Goal: Task Accomplishment & Management: Manage account settings

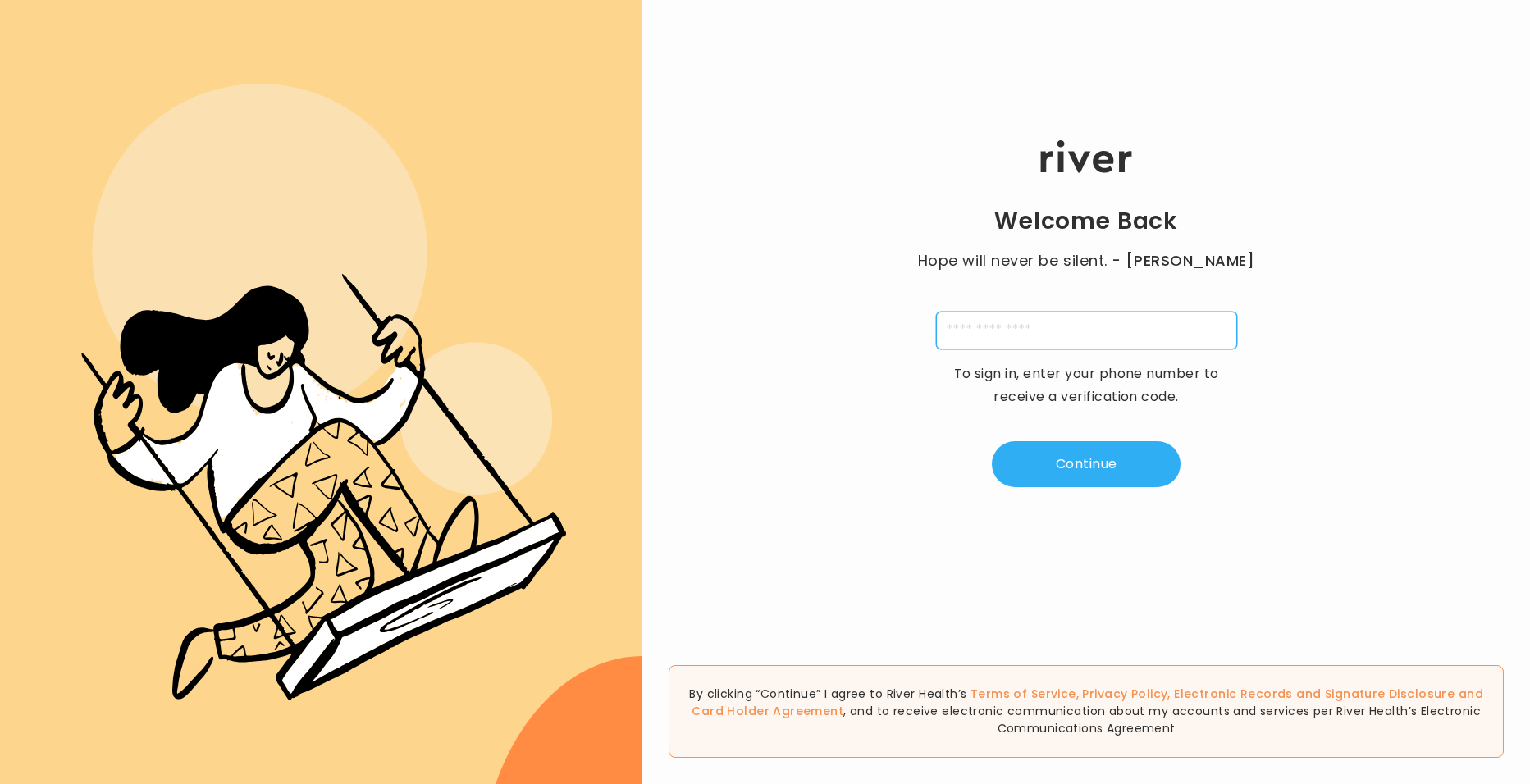
click at [1133, 326] on input "tel" at bounding box center [1087, 330] width 301 height 38
type input "**********"
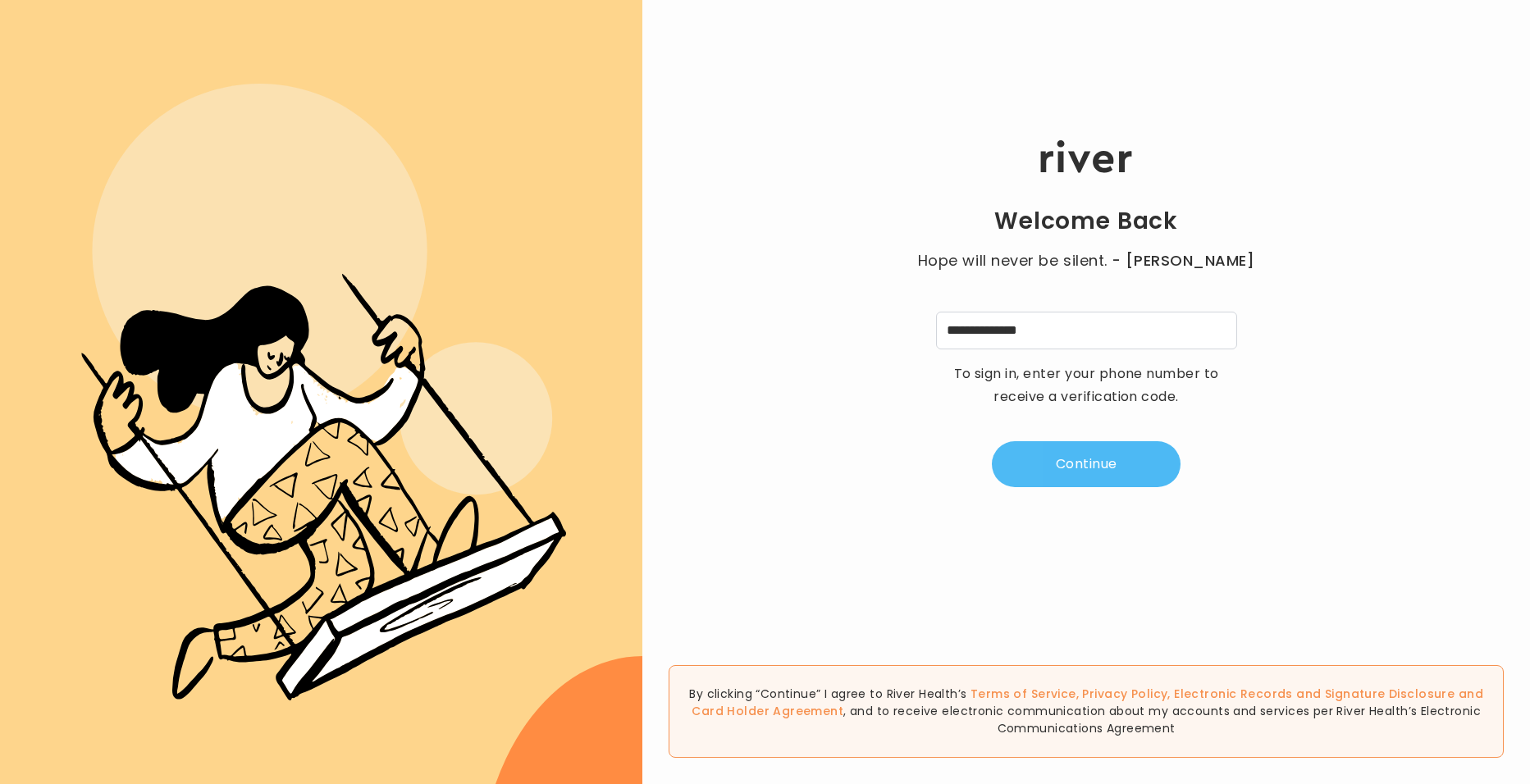
click at [1084, 456] on button "Continue" at bounding box center [1086, 465] width 188 height 46
type input "*"
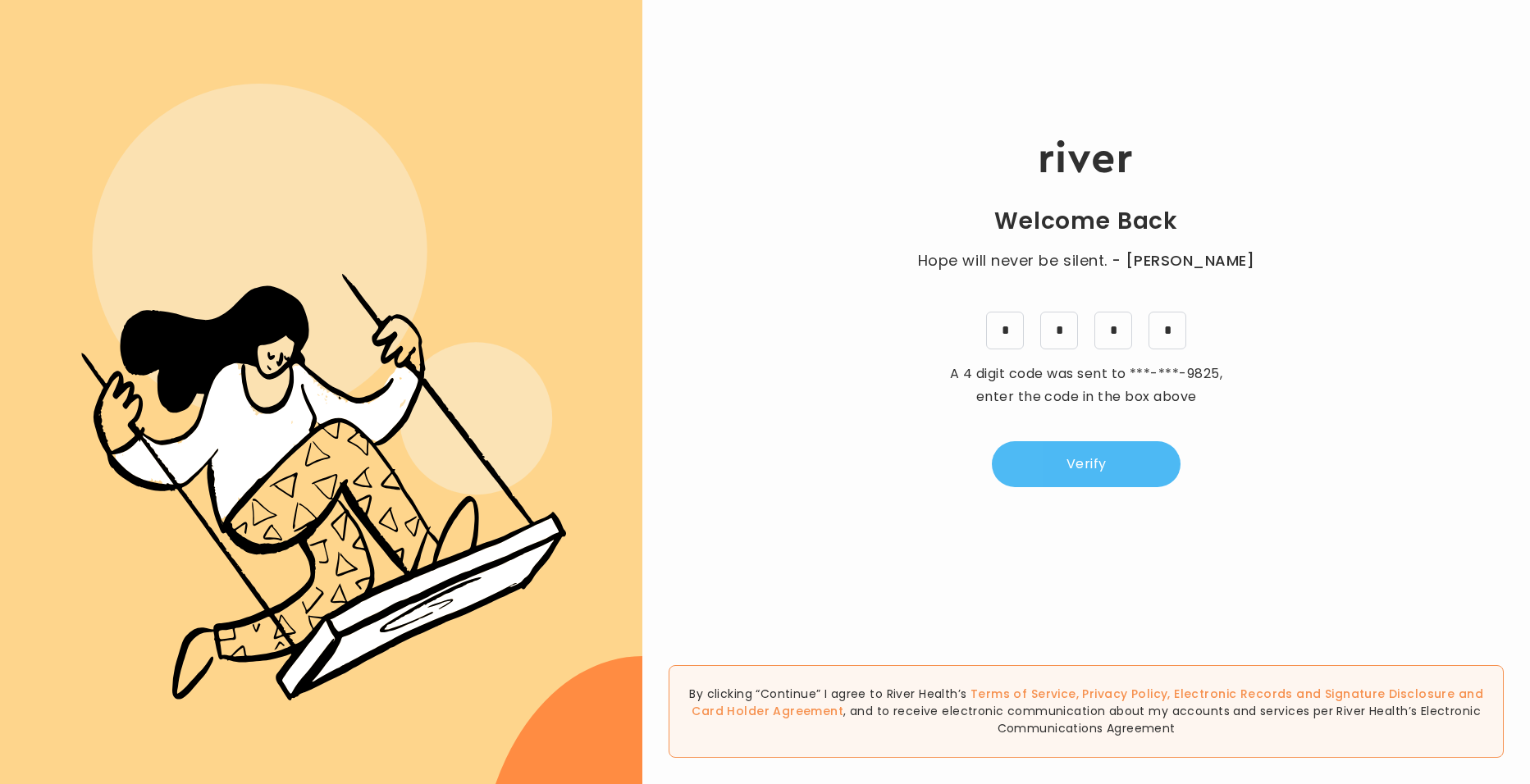
click at [1061, 460] on button "Verify" at bounding box center [1086, 465] width 188 height 46
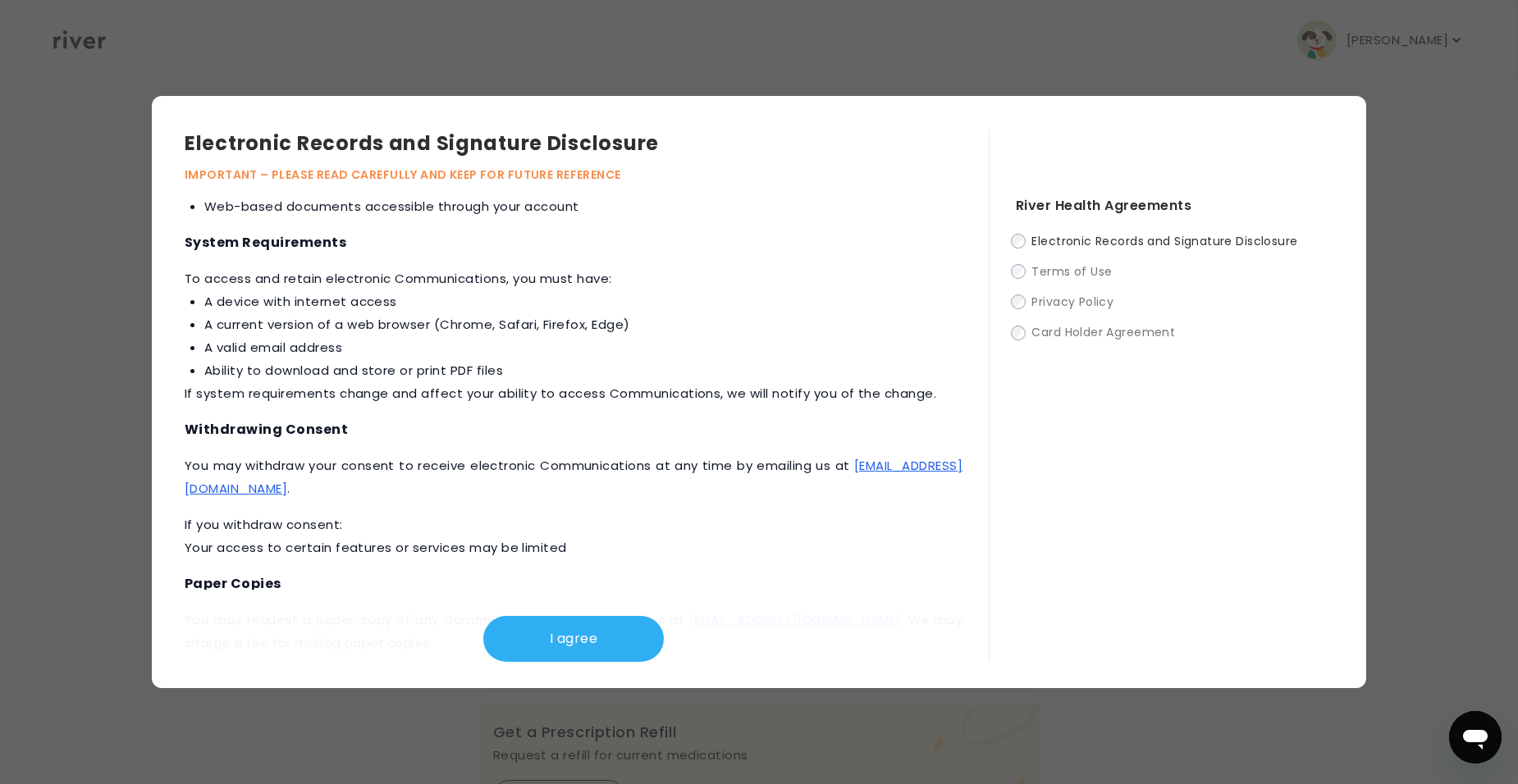
scroll to position [670, 0]
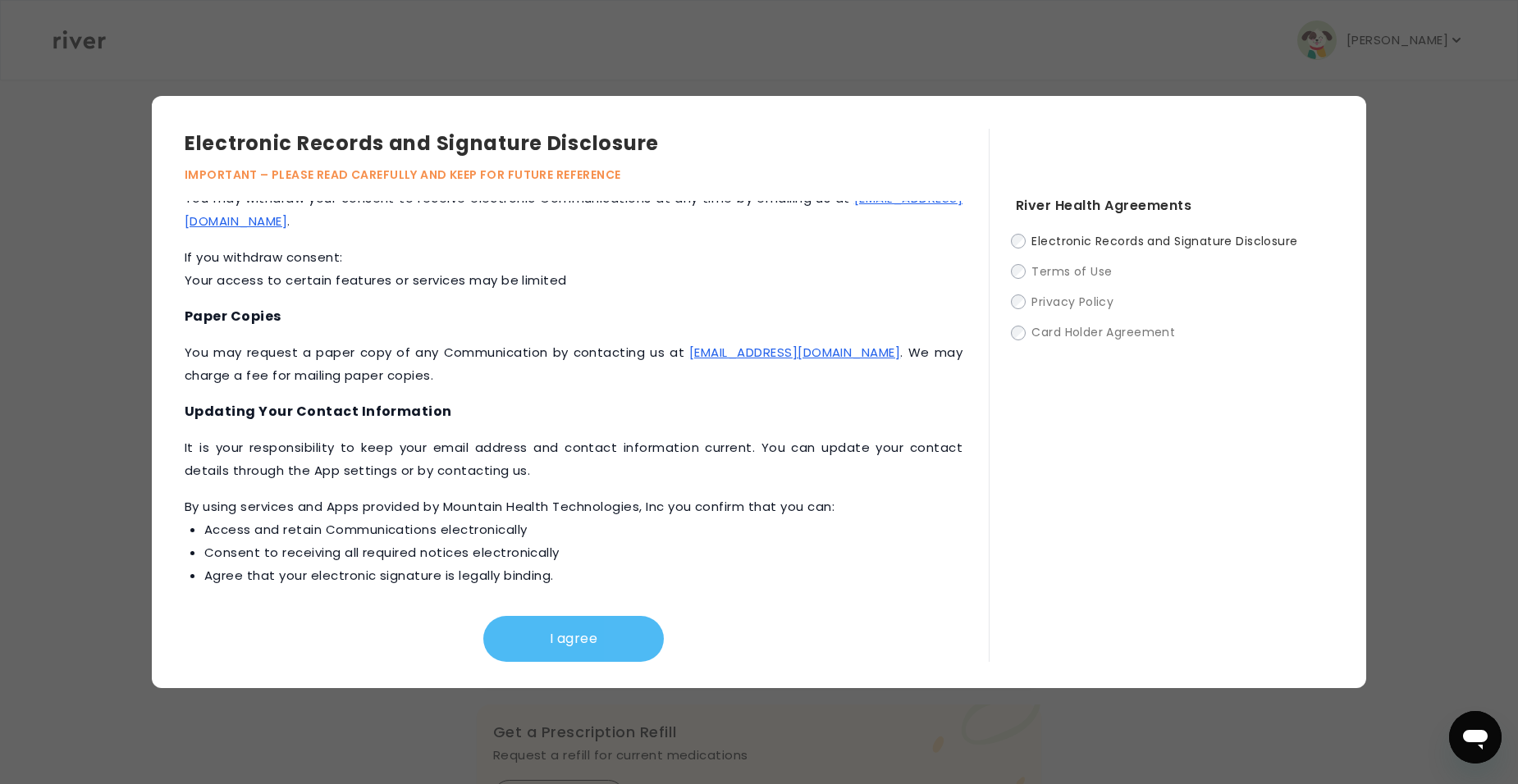
click at [636, 629] on button "I agree" at bounding box center [574, 639] width 181 height 46
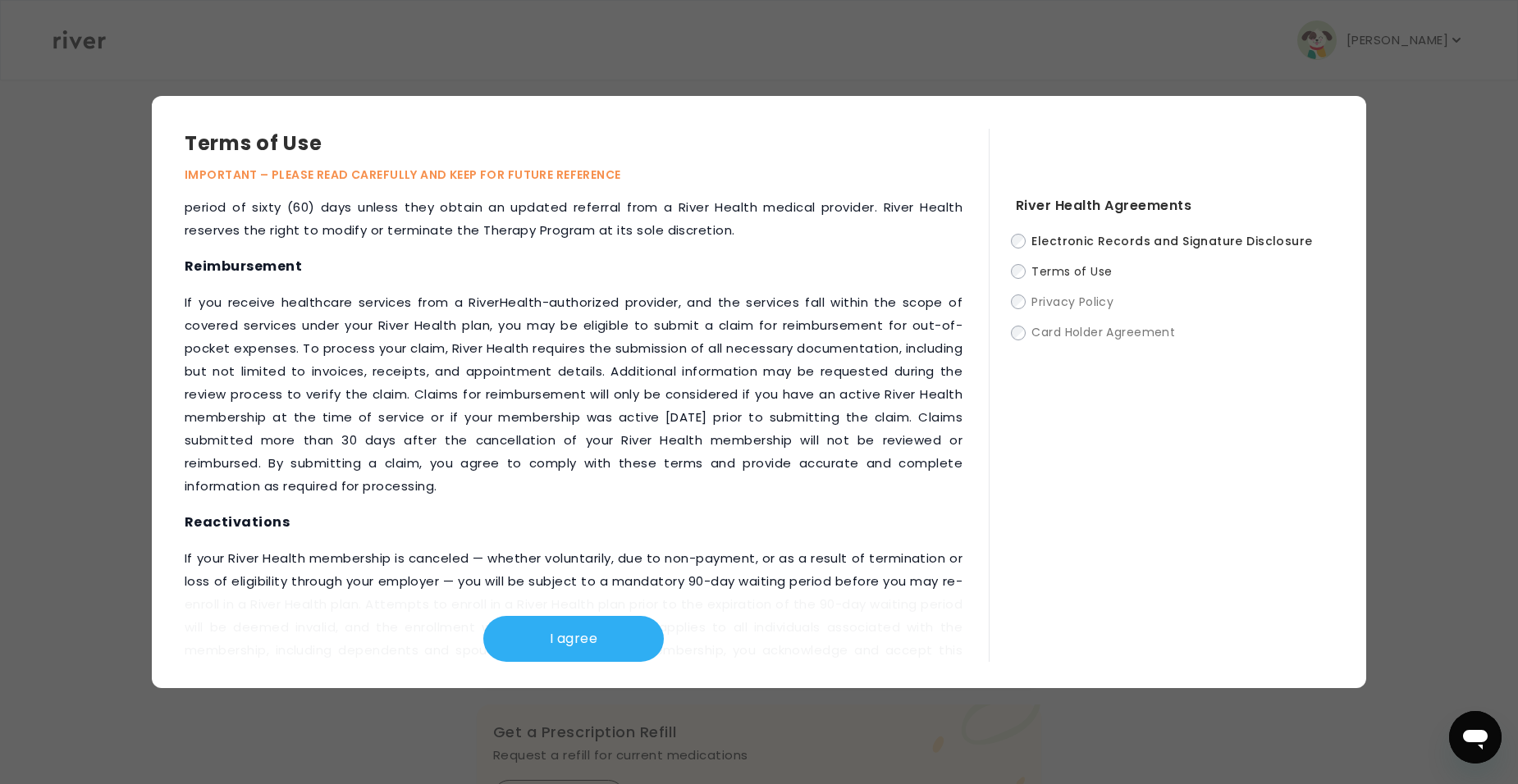
scroll to position [1743, 0]
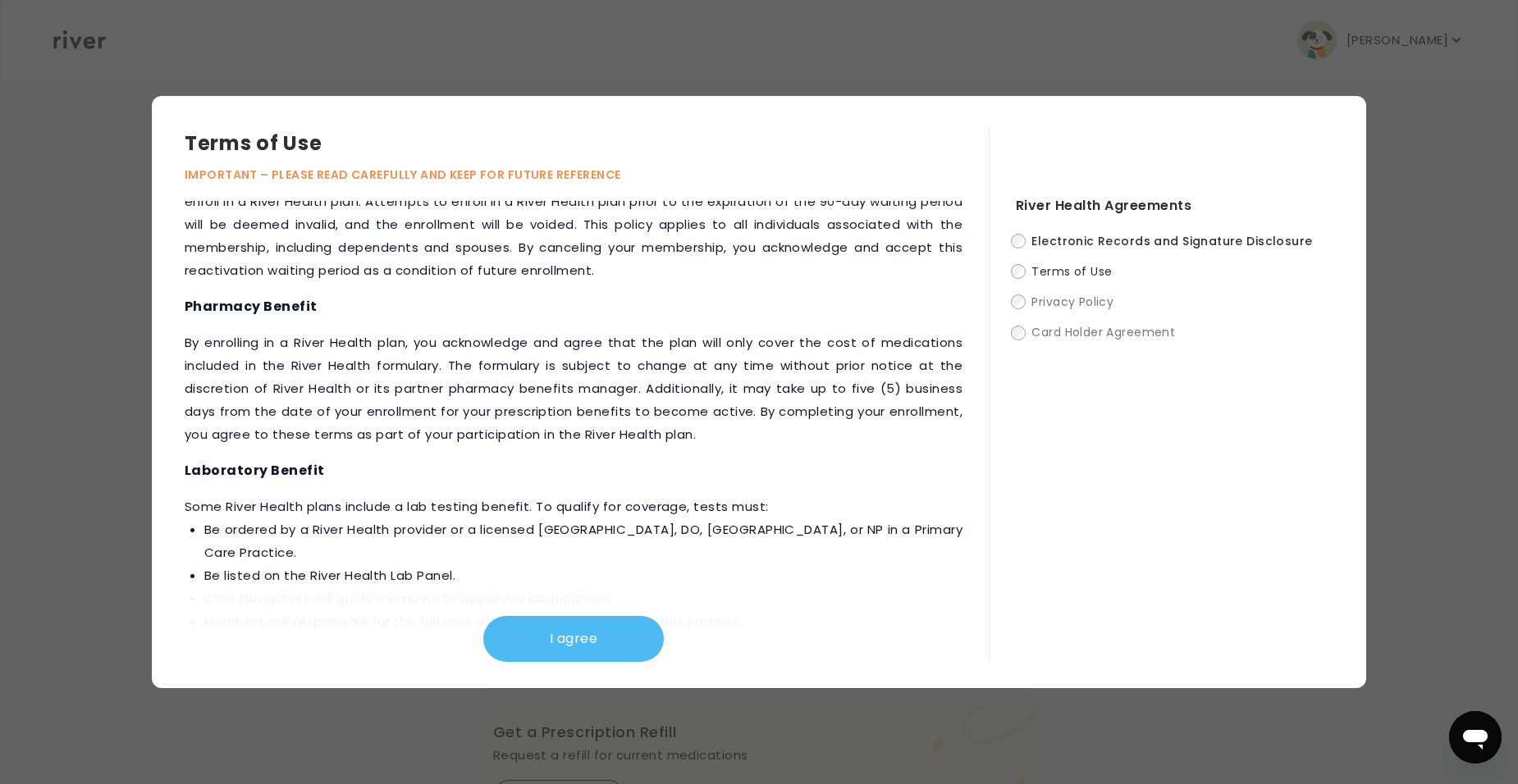
click at [581, 646] on button "I agree" at bounding box center [574, 639] width 181 height 46
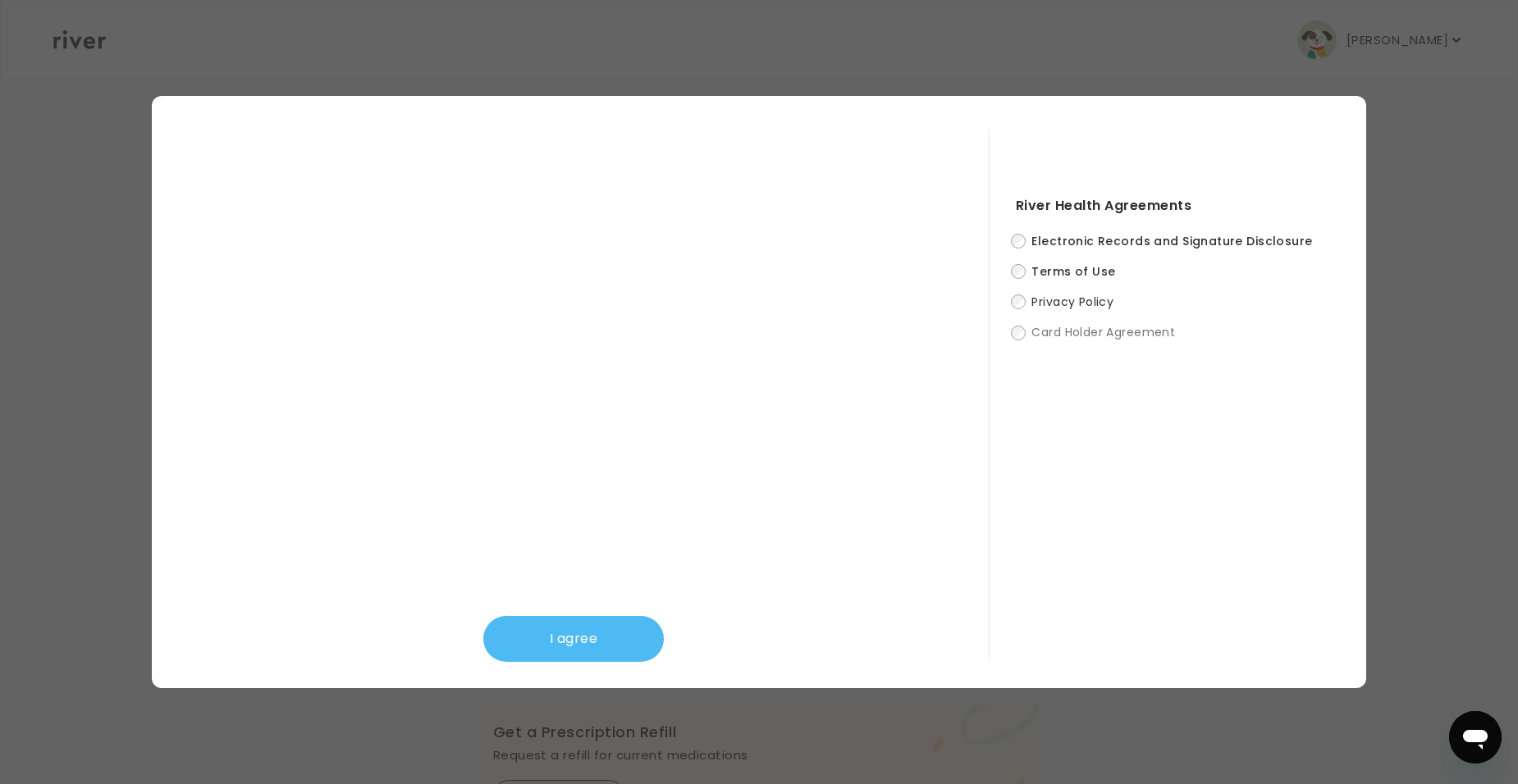
click at [524, 639] on button "I agree" at bounding box center [574, 639] width 181 height 46
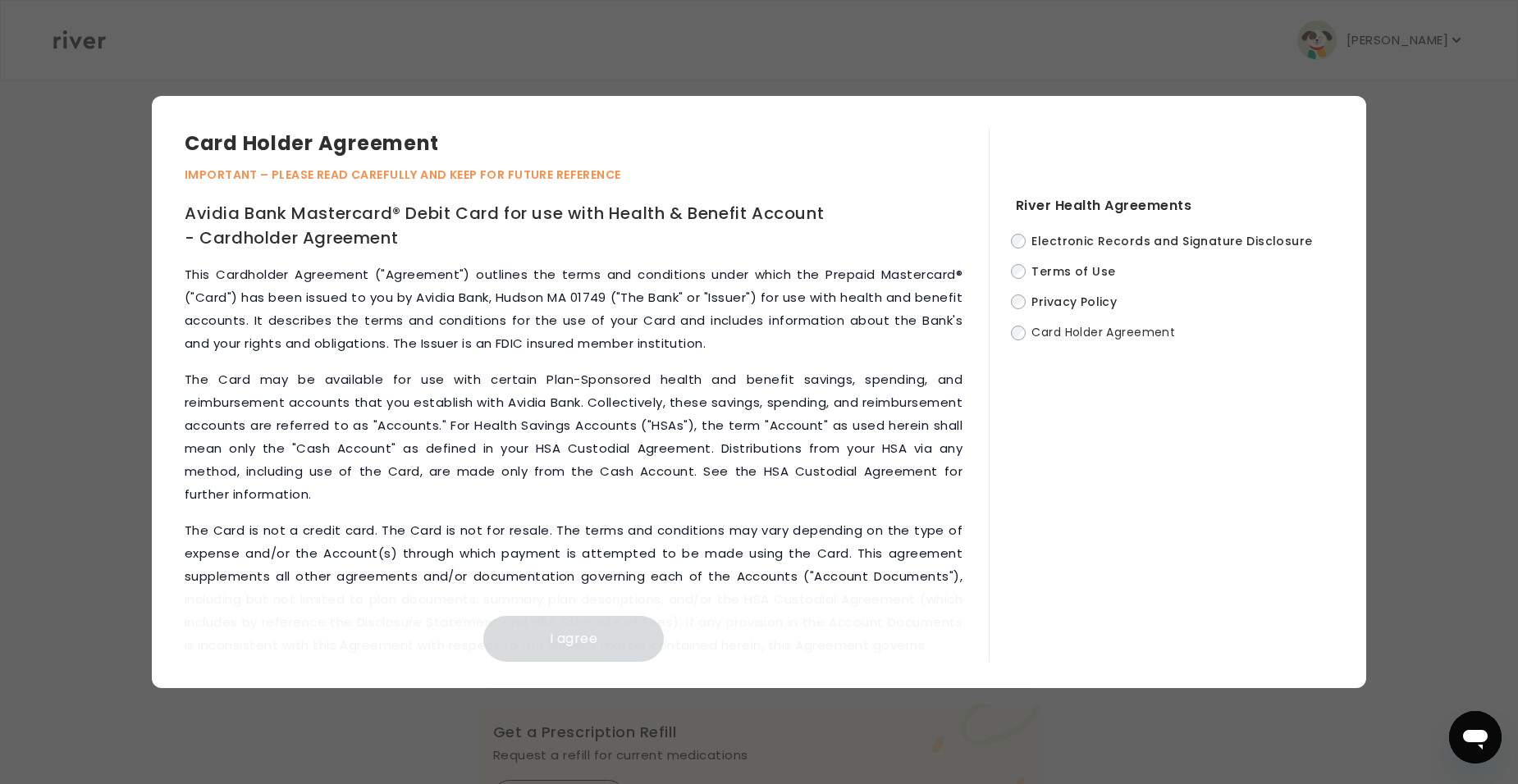
click at [975, 654] on div "This Cardholder Agreement ("Agreement") outlines the terms and conditions under…" at bounding box center [587, 463] width 805 height 399
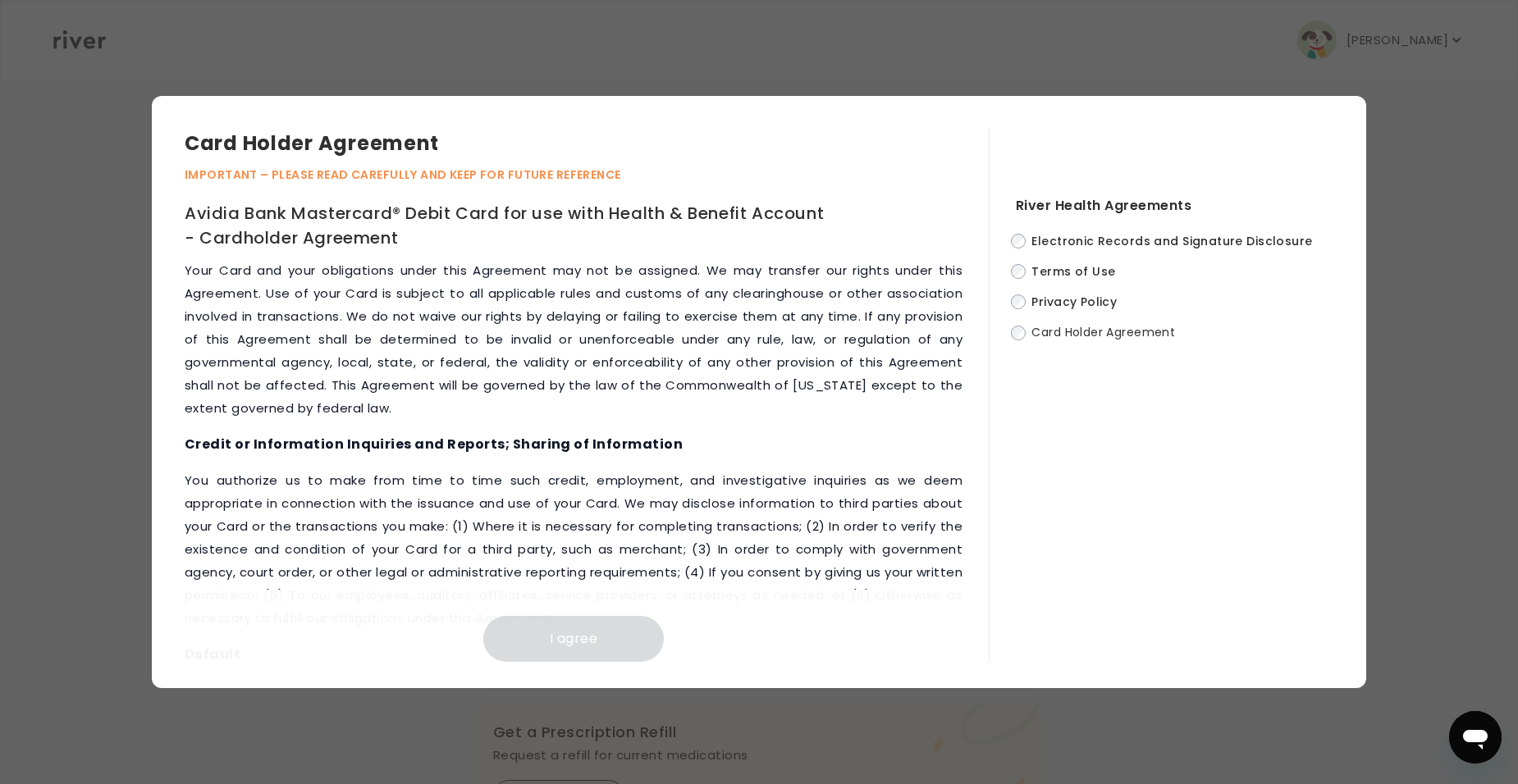
scroll to position [7040, 0]
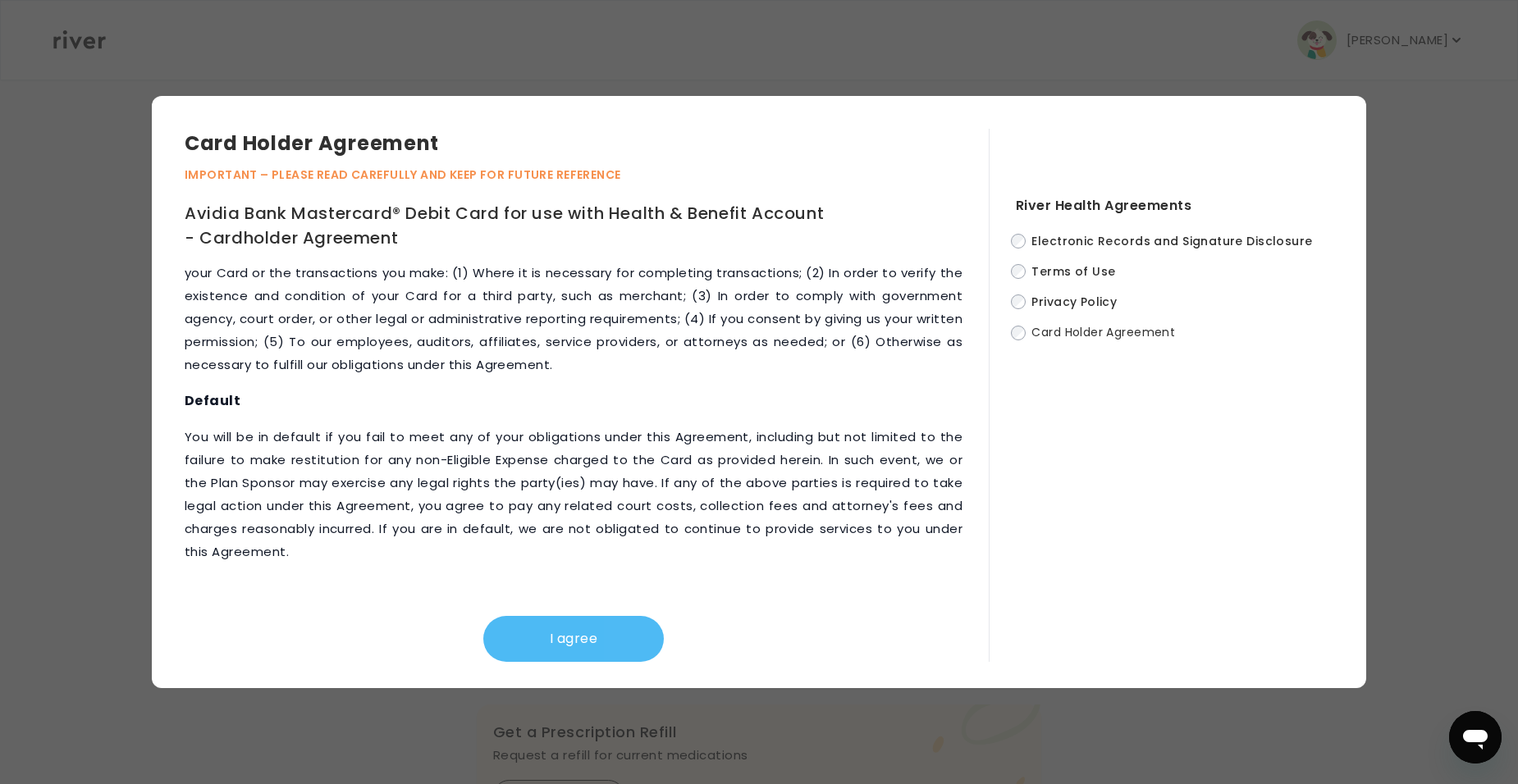
click at [571, 640] on button "I agree" at bounding box center [574, 639] width 181 height 46
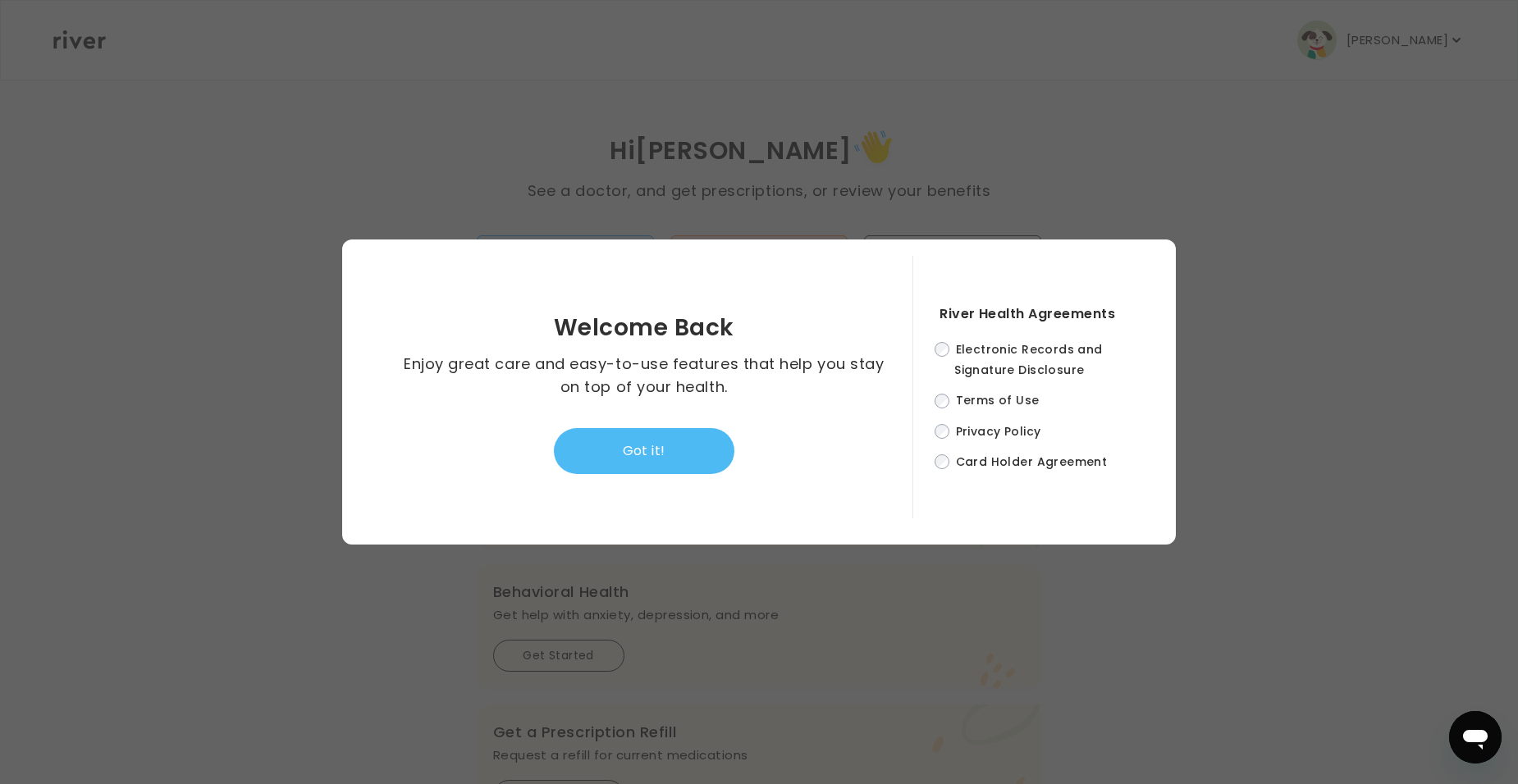
click at [604, 460] on button "Got it!" at bounding box center [644, 451] width 181 height 46
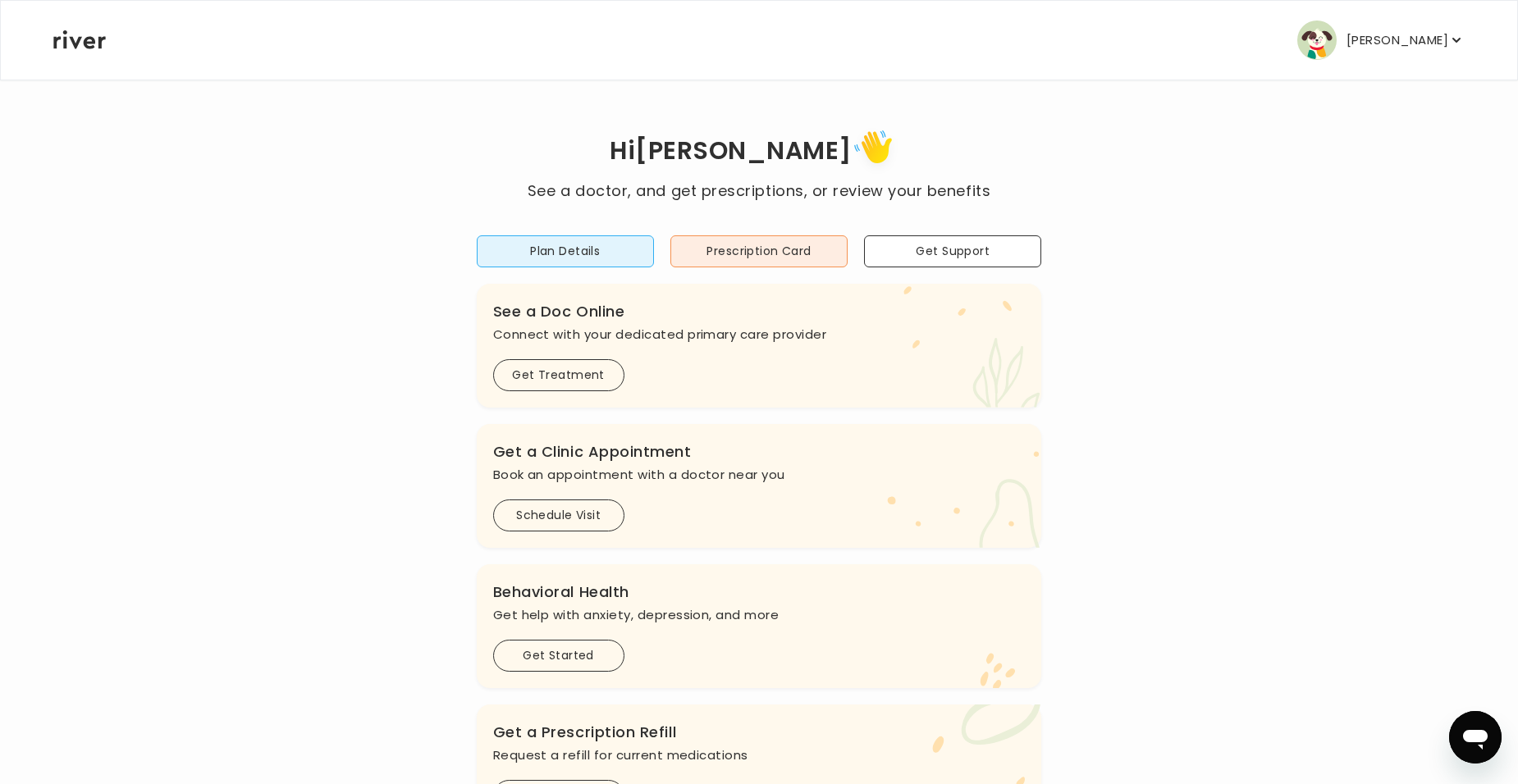
click at [1441, 37] on p "[PERSON_NAME]" at bounding box center [1397, 40] width 102 height 23
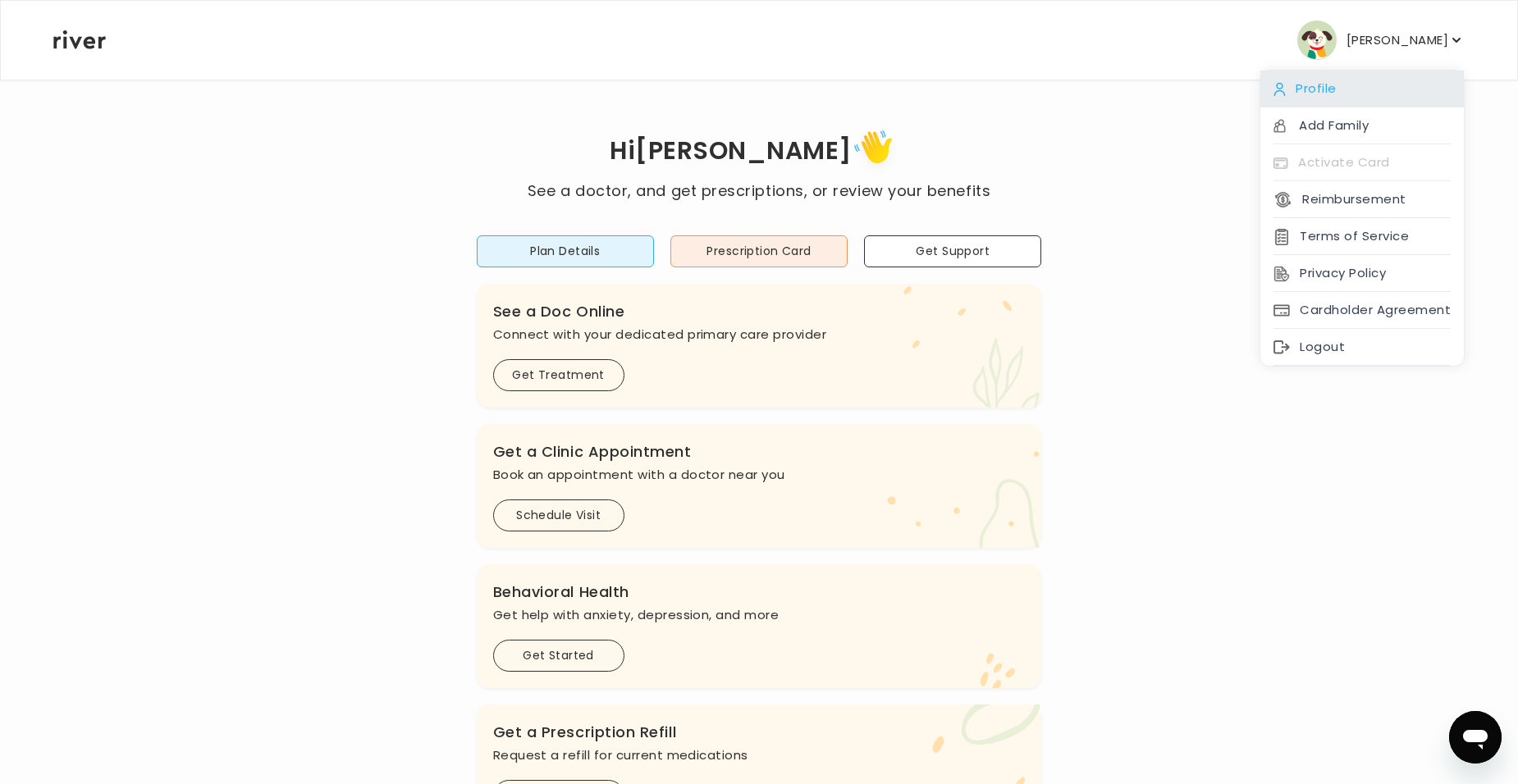
click at [1306, 83] on div "Profile" at bounding box center [1362, 89] width 204 height 37
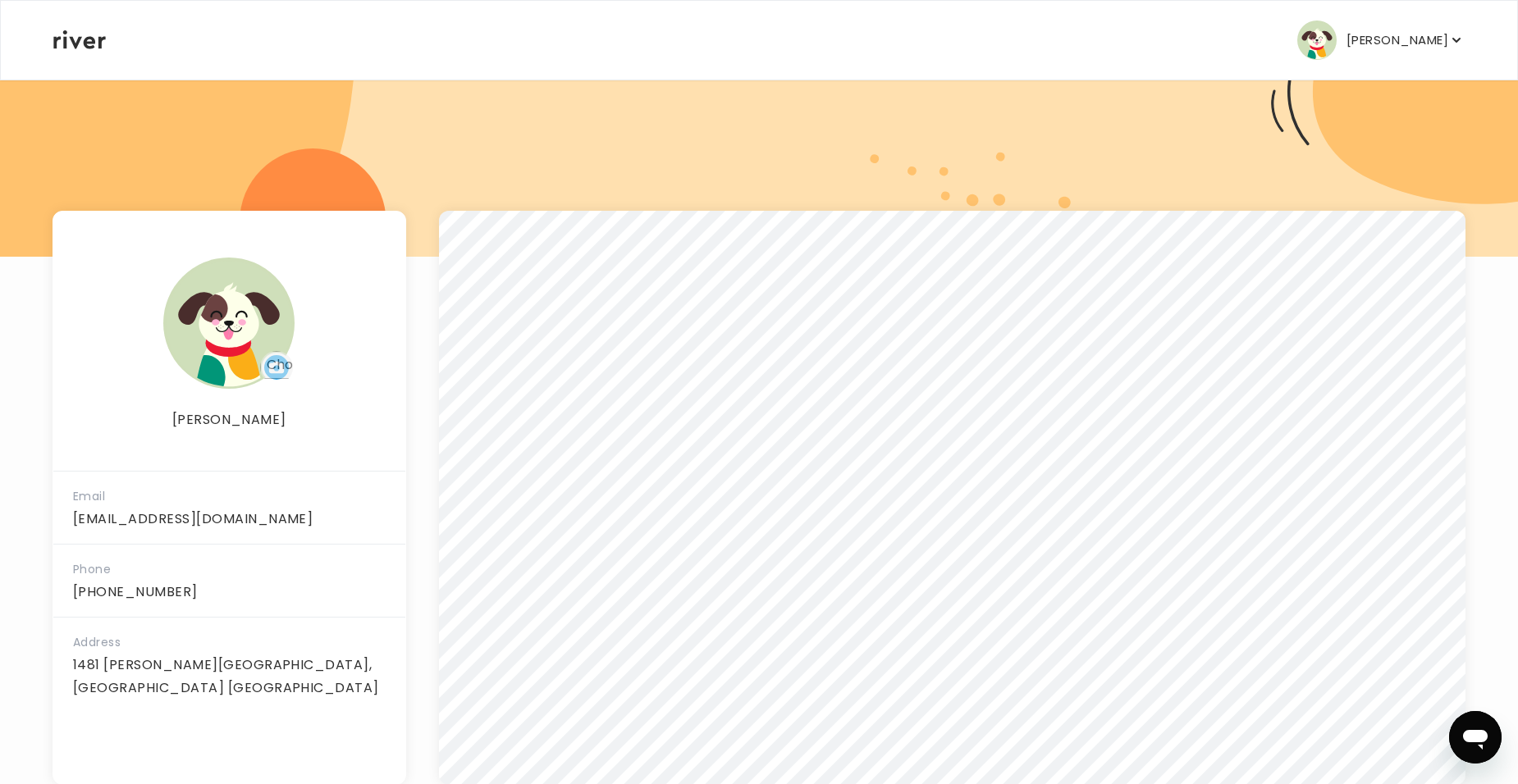
scroll to position [156, 0]
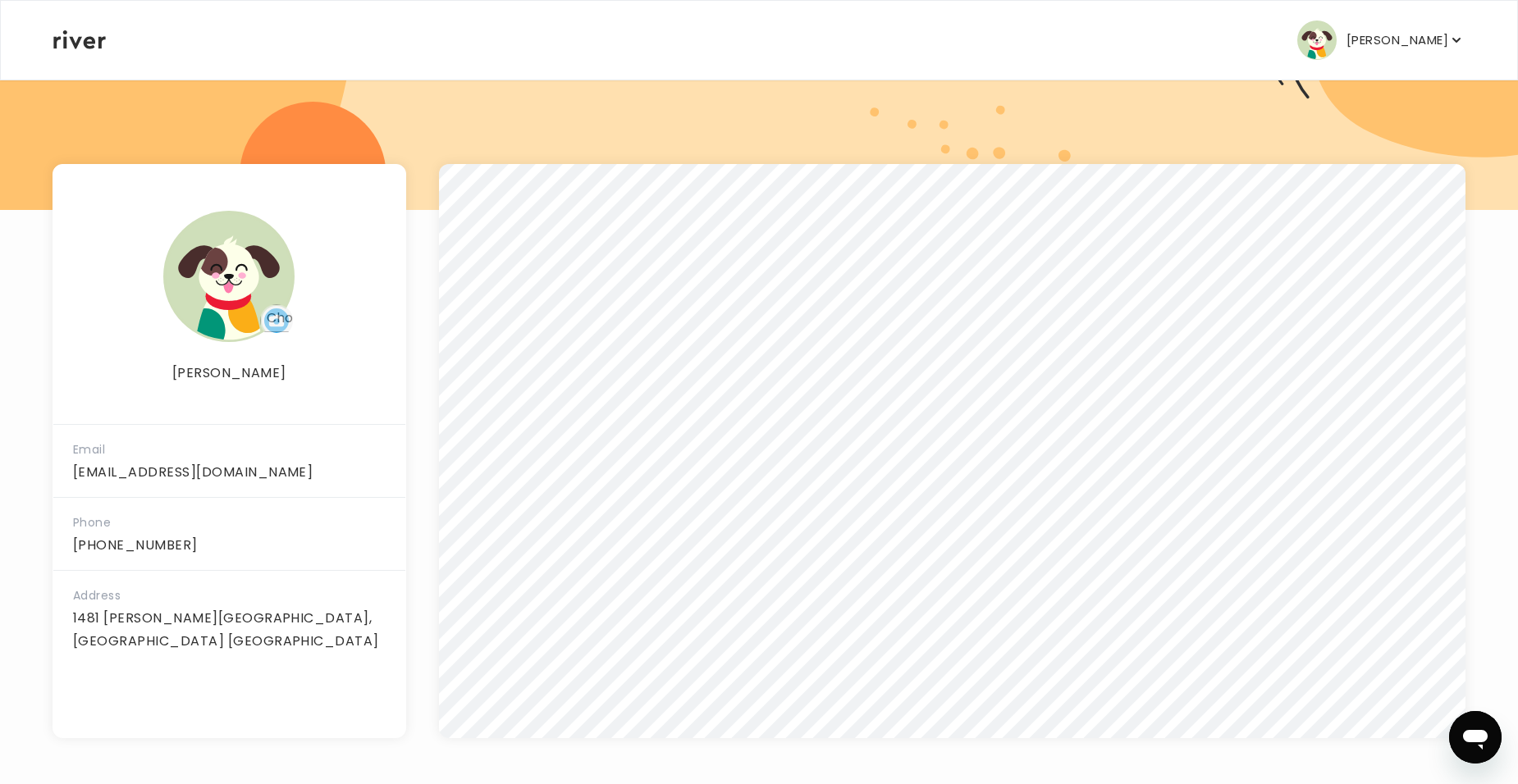
click at [1440, 41] on p "[PERSON_NAME]" at bounding box center [1397, 40] width 102 height 23
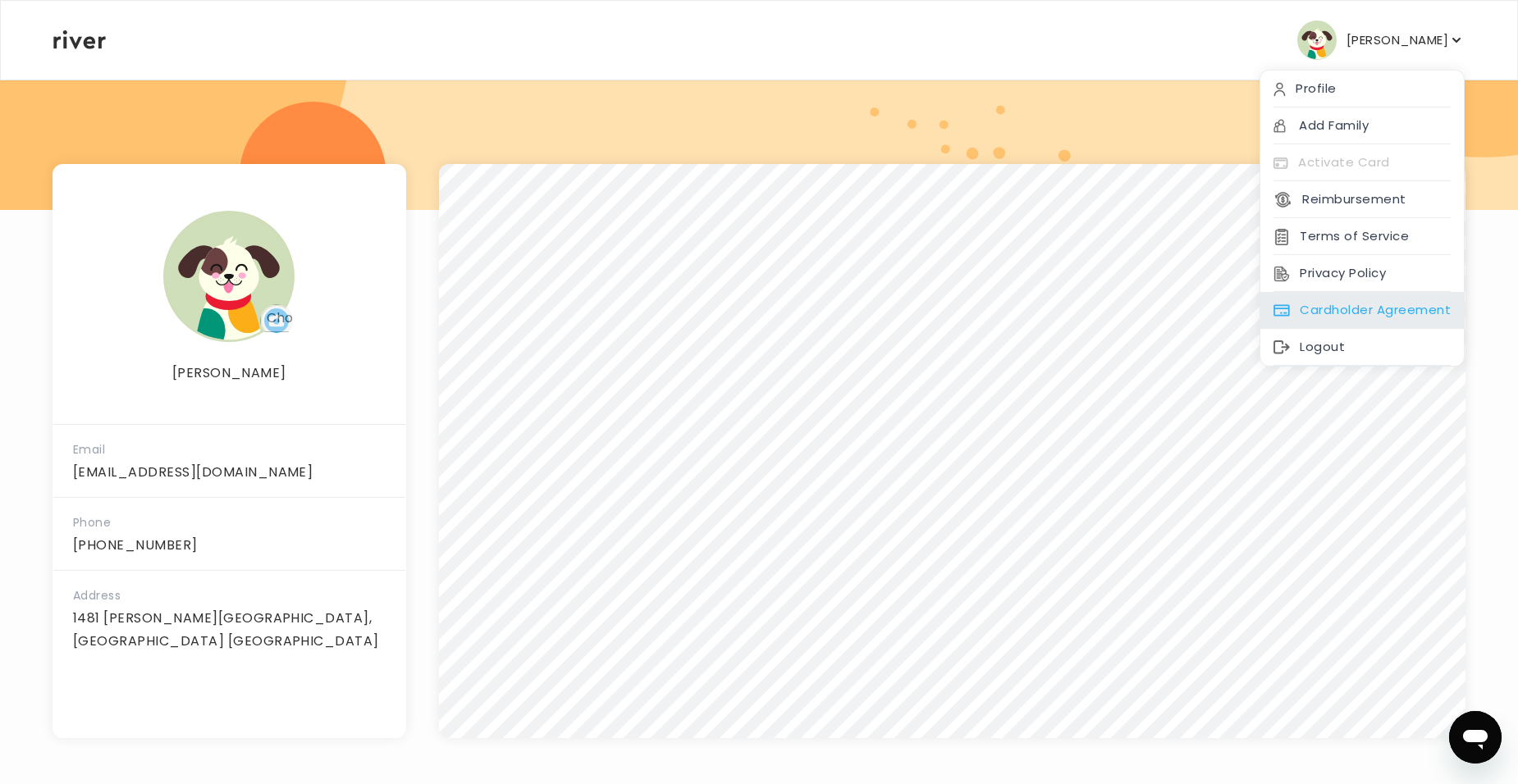
click at [1342, 317] on div "Cardholder Agreement" at bounding box center [1362, 311] width 204 height 37
